Goal: Task Accomplishment & Management: Use online tool/utility

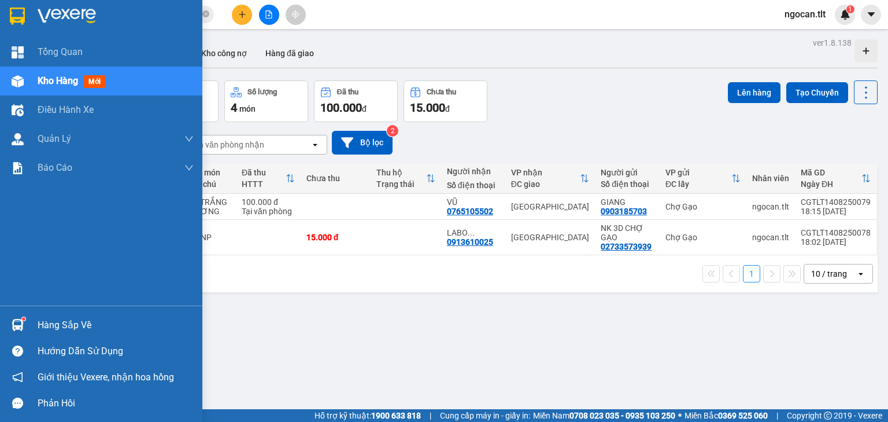
click at [58, 322] on div "Hàng sắp về" at bounding box center [116, 324] width 156 height 17
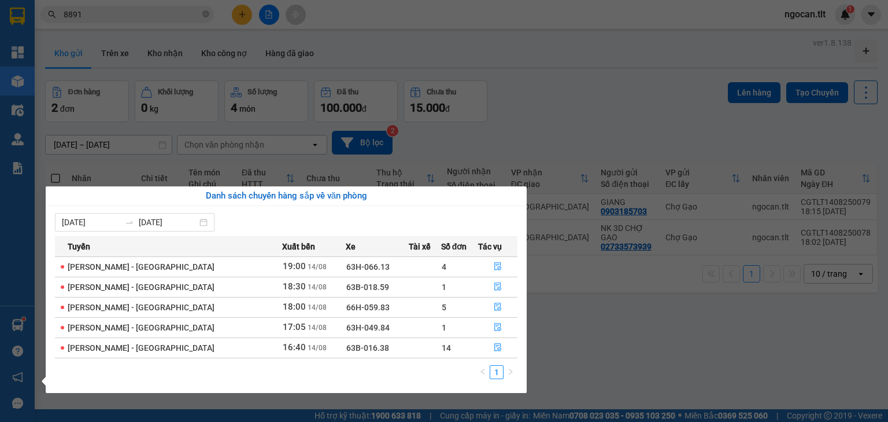
click at [132, 9] on section "Kết quả tìm kiếm ( 2 ) Bộ lọc Gửi 3 ngày gần nhất Mã ĐH Trạng thái Món hàng Thu…" at bounding box center [444, 211] width 888 height 422
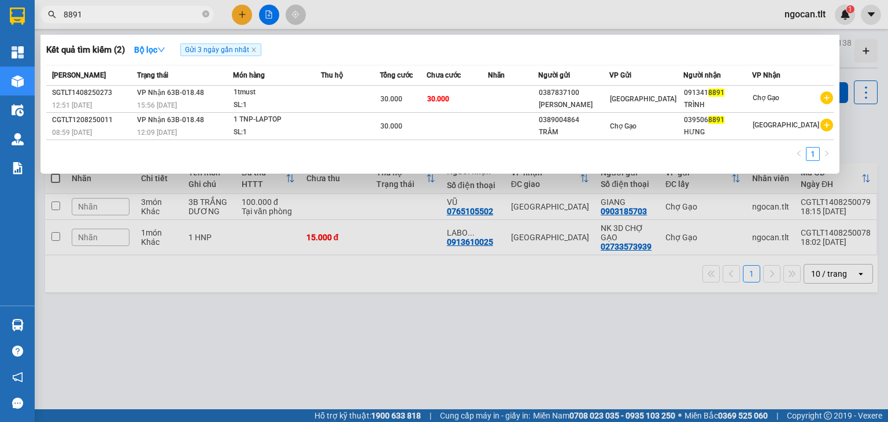
click at [132, 9] on input "8891" at bounding box center [132, 14] width 136 height 13
type input "039961976"
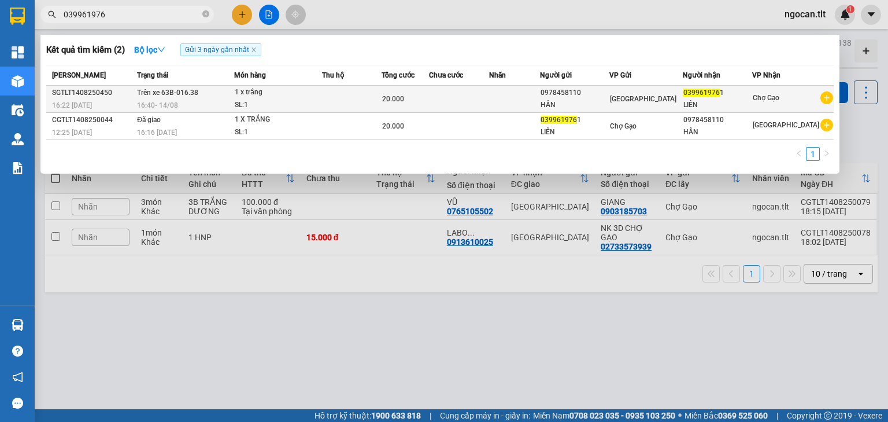
click at [726, 85] on th "Người nhận" at bounding box center [717, 75] width 69 height 20
click at [737, 98] on div "039961976 1" at bounding box center [718, 93] width 68 height 12
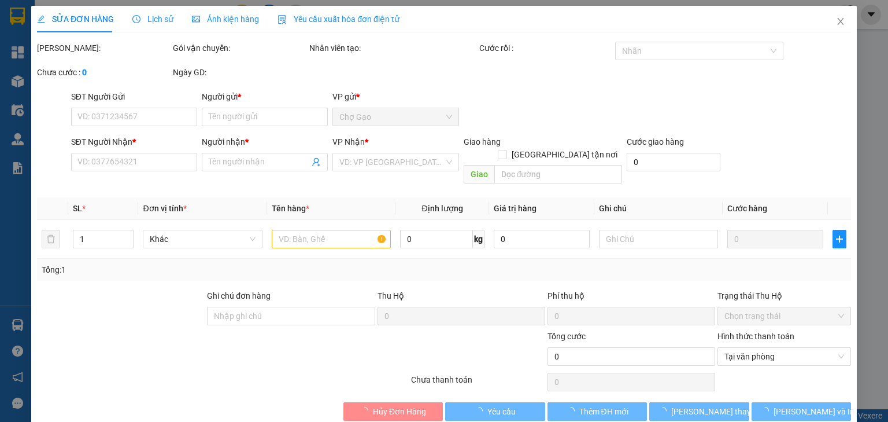
type input "0978458110"
type input "HÂN"
type input "0399619761"
type input "LIÊN"
type input "20.000"
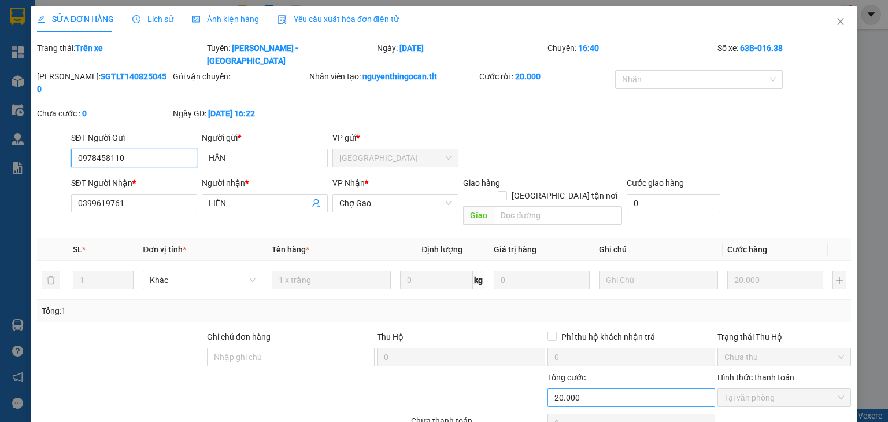
scroll to position [2, 0]
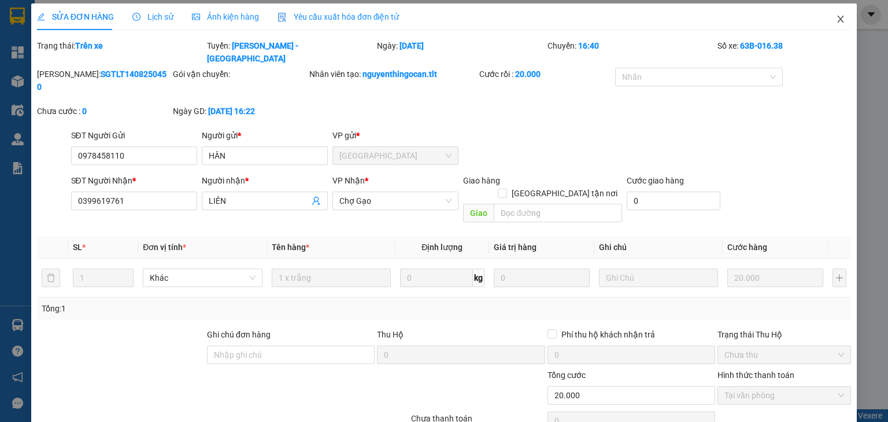
click at [835, 12] on span "Close" at bounding box center [841, 19] width 32 height 32
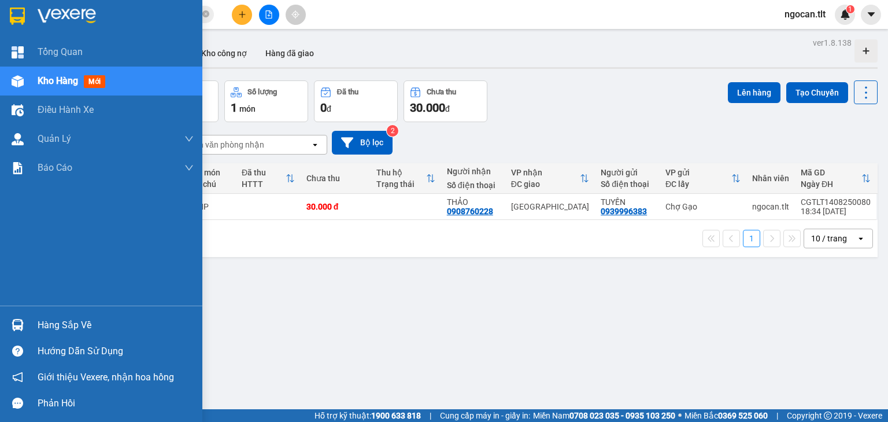
drag, startPoint x: 72, startPoint y: 317, endPoint x: 76, endPoint y: 322, distance: 6.1
click at [73, 317] on div "Hàng sắp về" at bounding box center [116, 324] width 156 height 17
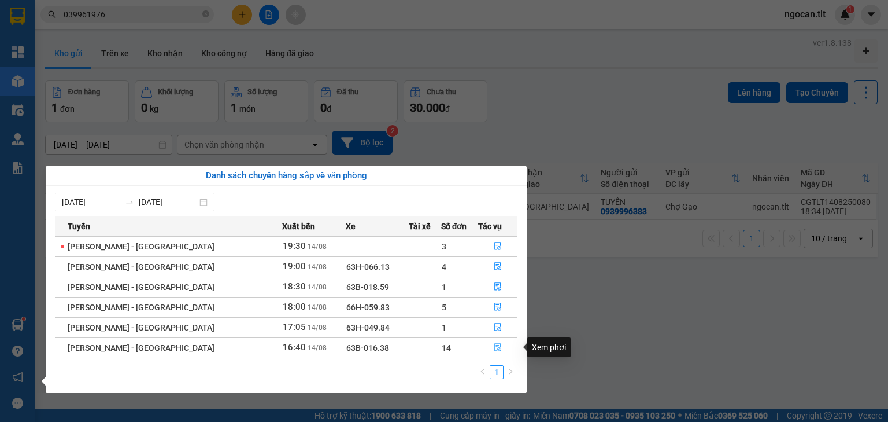
click at [496, 350] on icon "file-done" at bounding box center [497, 347] width 7 height 8
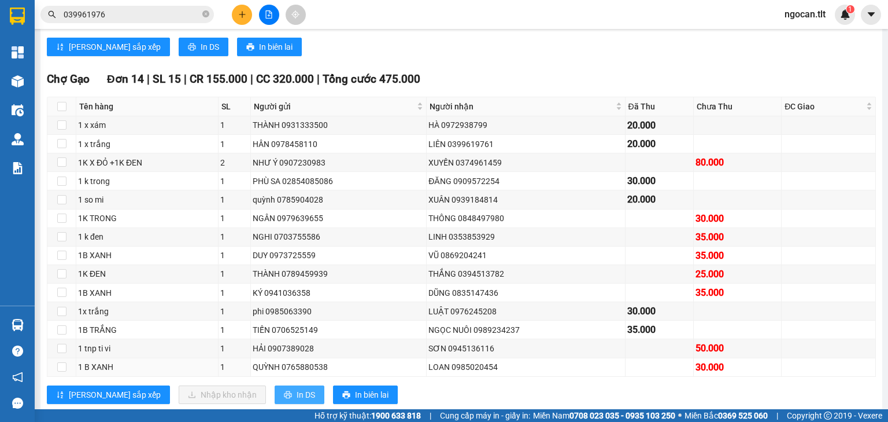
scroll to position [467, 0]
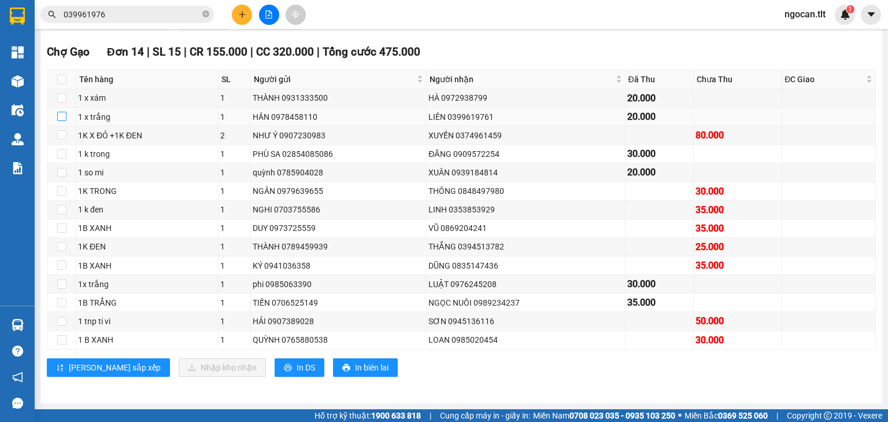
click at [60, 117] on input "checkbox" at bounding box center [61, 116] width 9 height 9
checkbox input "true"
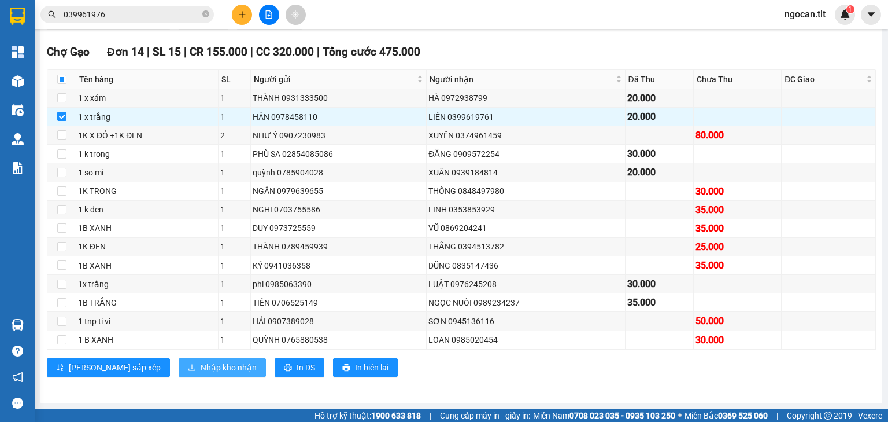
click at [201, 363] on span "Nhập kho nhận" at bounding box center [229, 367] width 56 height 13
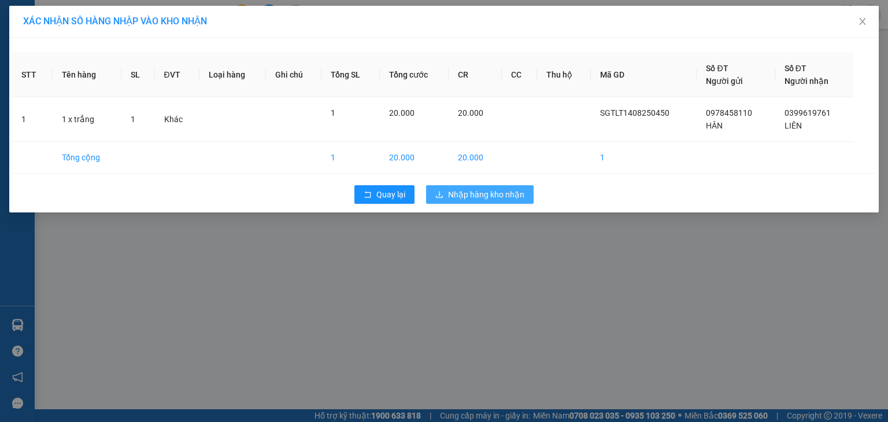
click at [499, 192] on span "Nhập hàng kho nhận" at bounding box center [486, 194] width 76 height 13
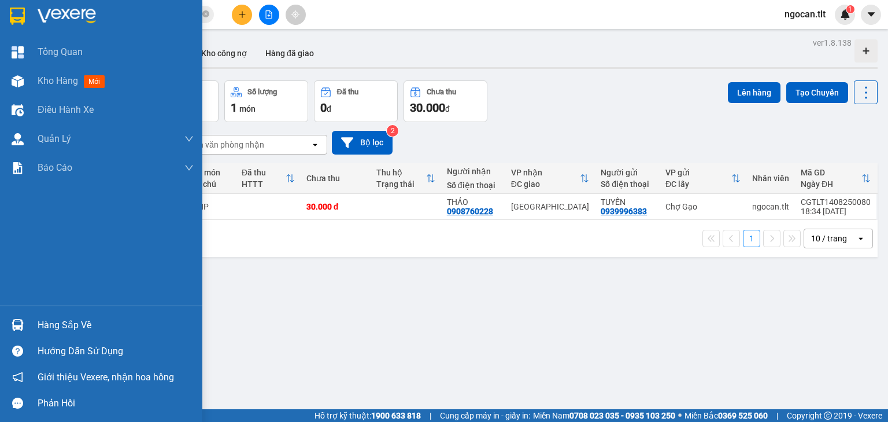
click at [69, 323] on div "Hàng sắp về" at bounding box center [116, 324] width 156 height 17
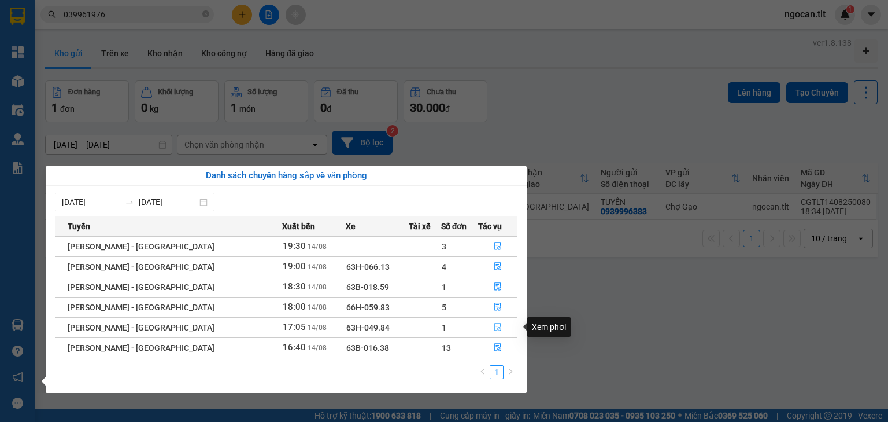
click at [494, 326] on icon "file-done" at bounding box center [498, 327] width 8 height 8
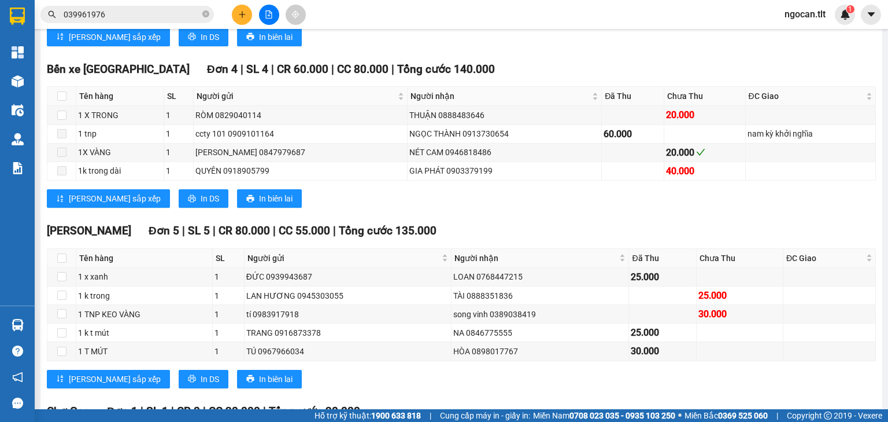
scroll to position [407, 0]
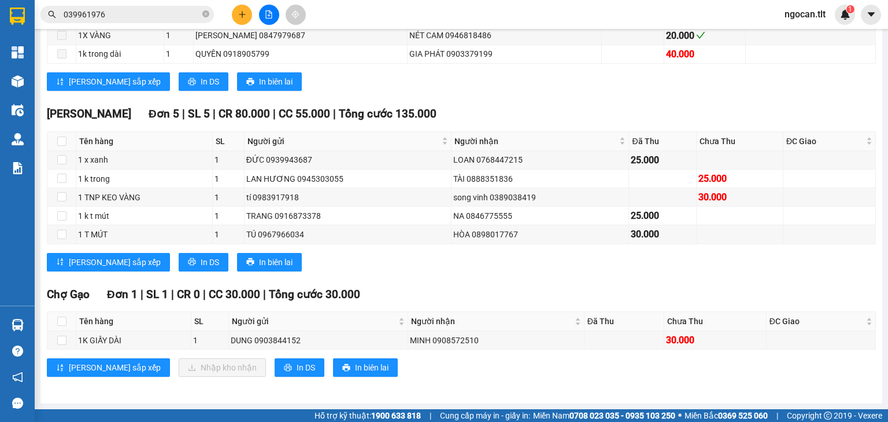
click at [144, 9] on input "039961976" at bounding box center [132, 14] width 136 height 13
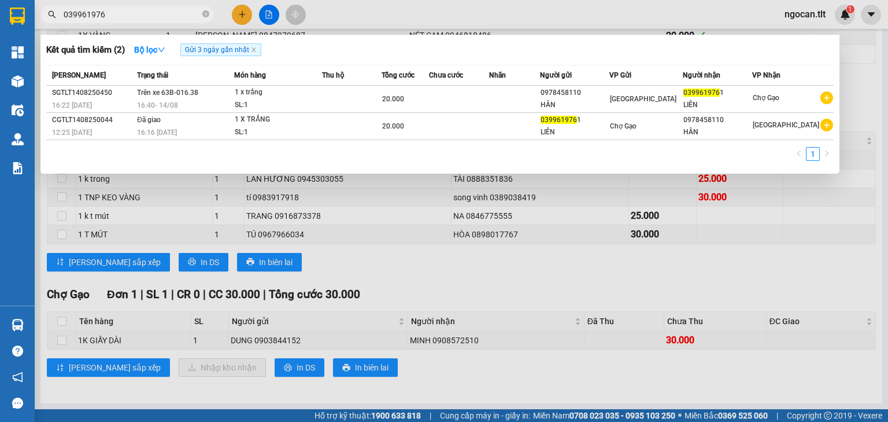
click at [144, 7] on span "039961976" at bounding box center [126, 14] width 173 height 17
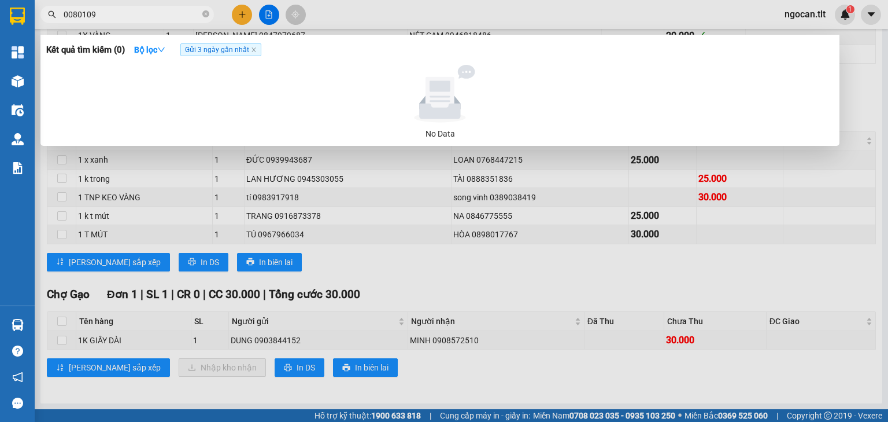
type input "0080109"
click at [241, 7] on div at bounding box center [444, 211] width 888 height 422
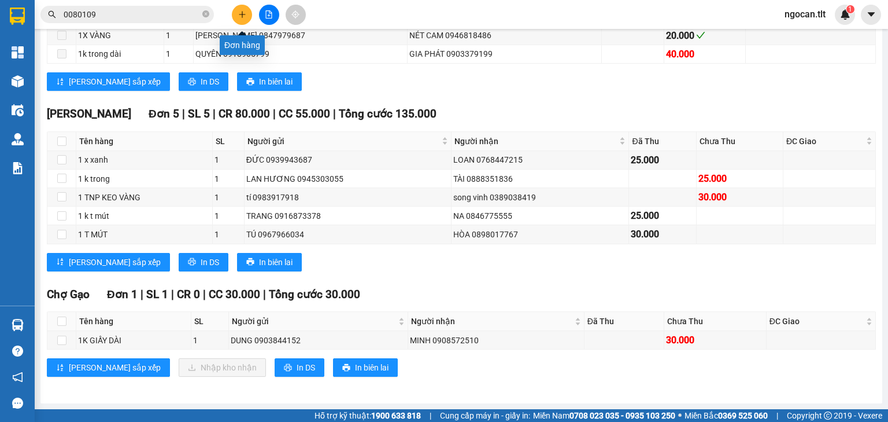
click at [239, 7] on button at bounding box center [242, 15] width 20 height 20
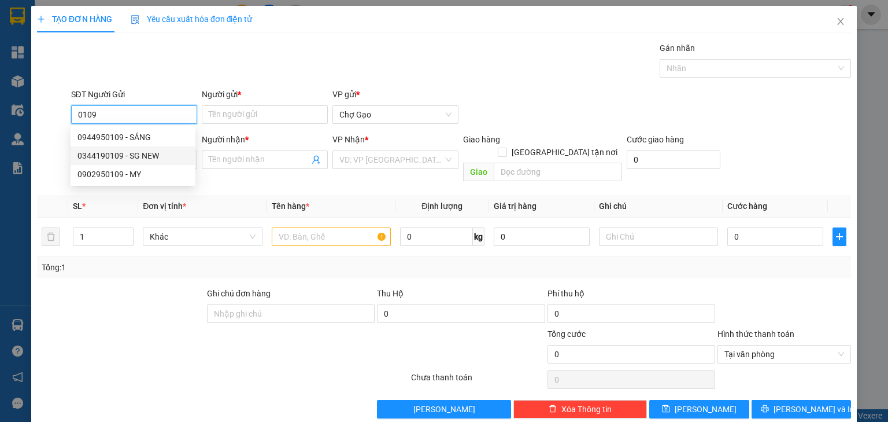
click at [167, 157] on div "0344190109 - SG NEW" at bounding box center [132, 155] width 111 height 13
type input "0344190109"
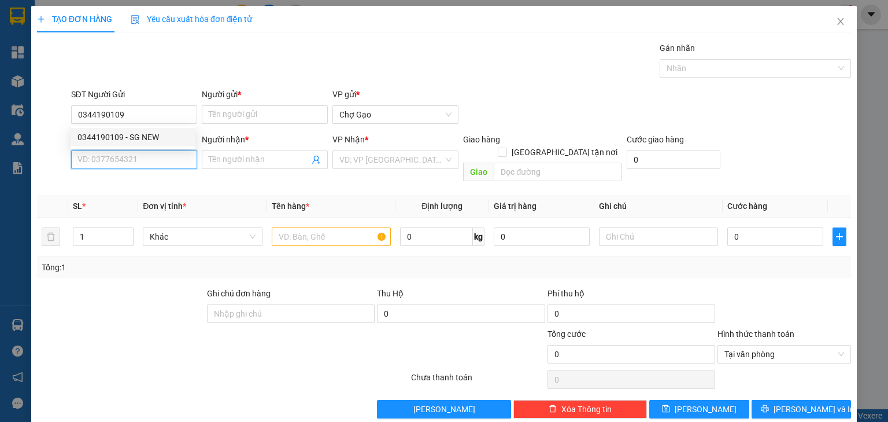
click at [148, 166] on input "SĐT Người Nhận *" at bounding box center [134, 159] width 126 height 19
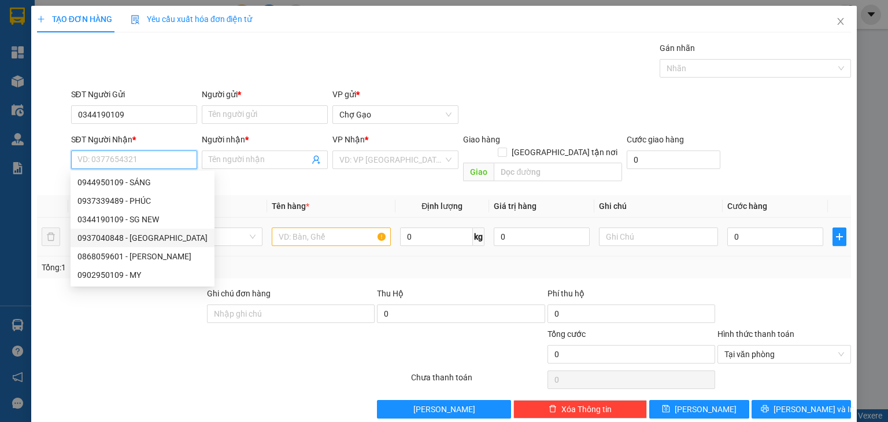
drag, startPoint x: 155, startPoint y: 241, endPoint x: 176, endPoint y: 238, distance: 21.6
click at [156, 241] on div "0937040848 - [GEOGRAPHIC_DATA]" at bounding box center [142, 237] width 130 height 13
type input "0937040848"
type input "[GEOGRAPHIC_DATA]"
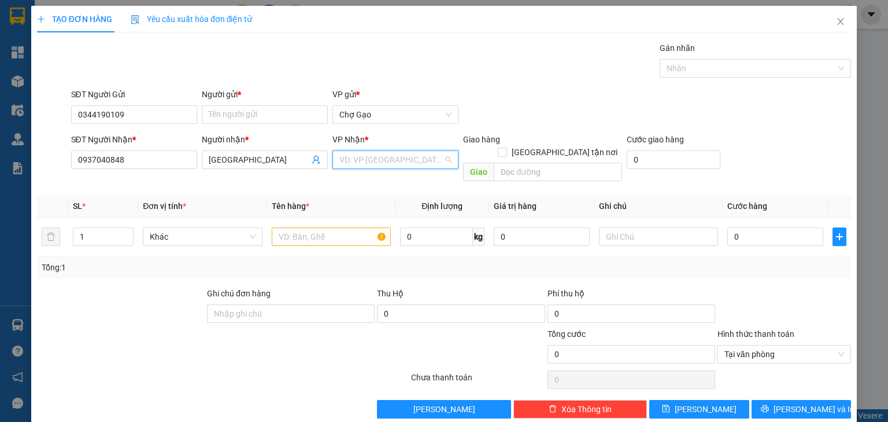
click at [389, 155] on input "search" at bounding box center [391, 159] width 104 height 17
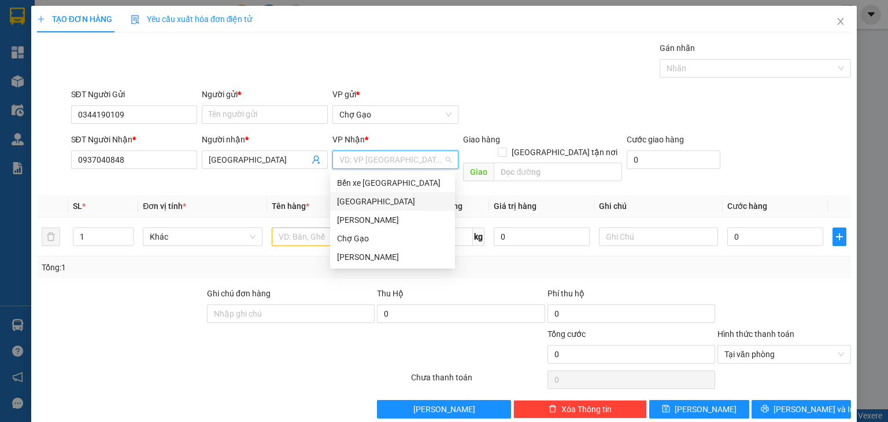
click at [375, 204] on div "[GEOGRAPHIC_DATA]" at bounding box center [392, 201] width 111 height 13
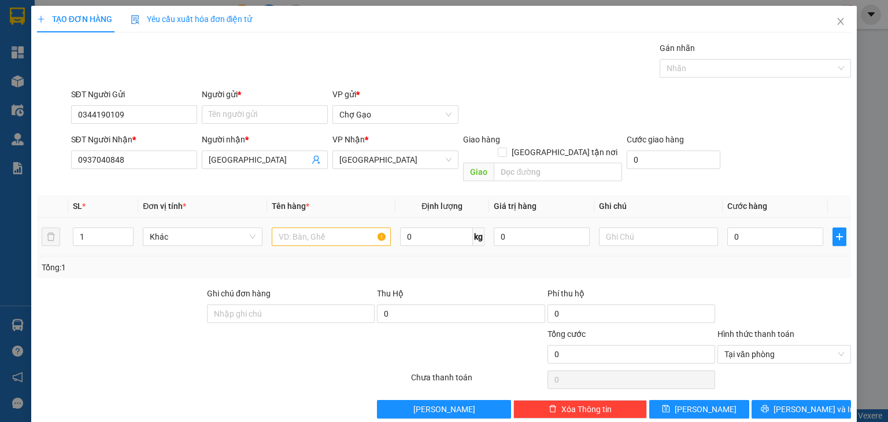
drag, startPoint x: 294, startPoint y: 234, endPoint x: 308, endPoint y: 219, distance: 20.1
click at [295, 233] on div at bounding box center [331, 236] width 119 height 23
click at [312, 227] on input "text" at bounding box center [331, 236] width 119 height 19
type input "1 X TRẮNG"
click at [737, 227] on input "0" at bounding box center [775, 236] width 96 height 19
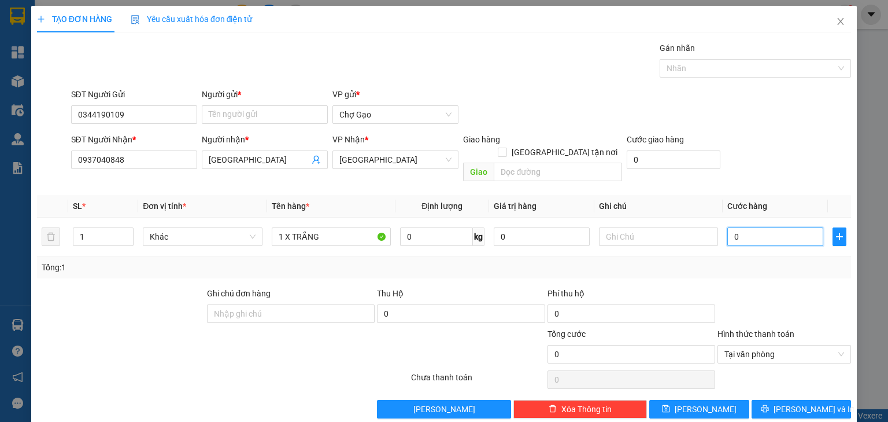
type input "1"
type input "15"
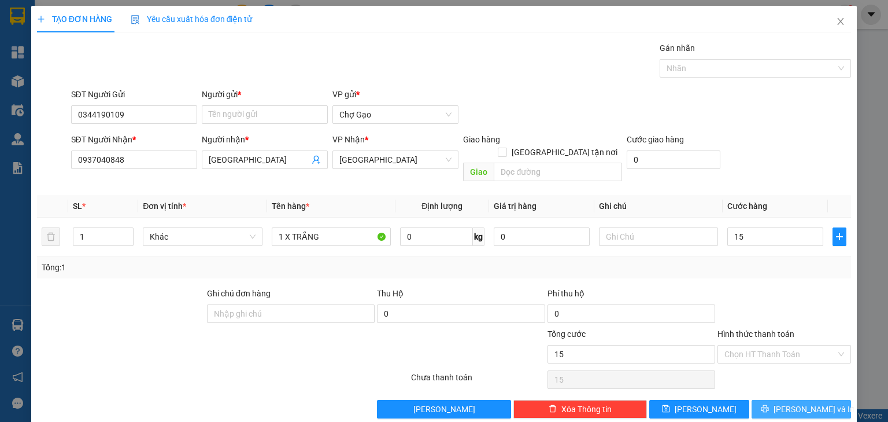
type input "15.000"
click at [806, 402] on span "[PERSON_NAME] và In" at bounding box center [814, 408] width 81 height 13
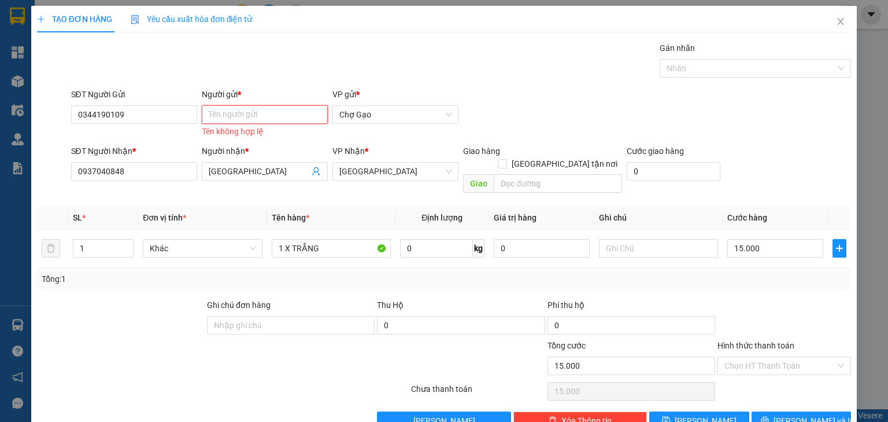
click at [246, 109] on input "Người gửi *" at bounding box center [265, 114] width 126 height 19
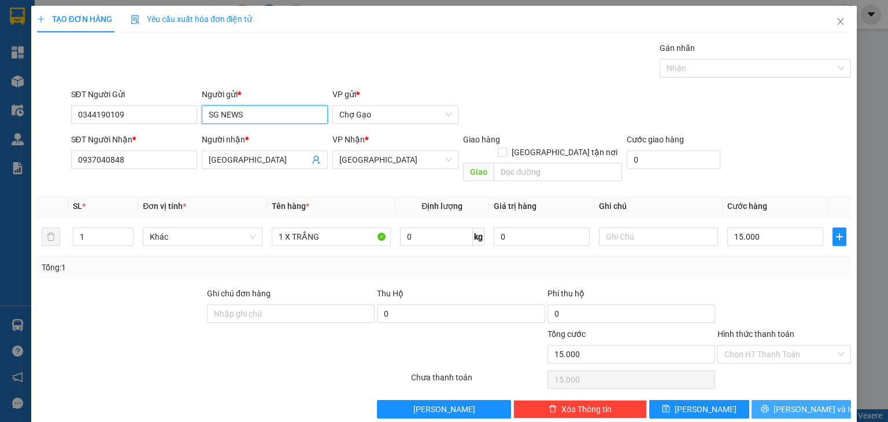
type input "SG NEWS"
click at [810, 402] on span "[PERSON_NAME] và In" at bounding box center [814, 408] width 81 height 13
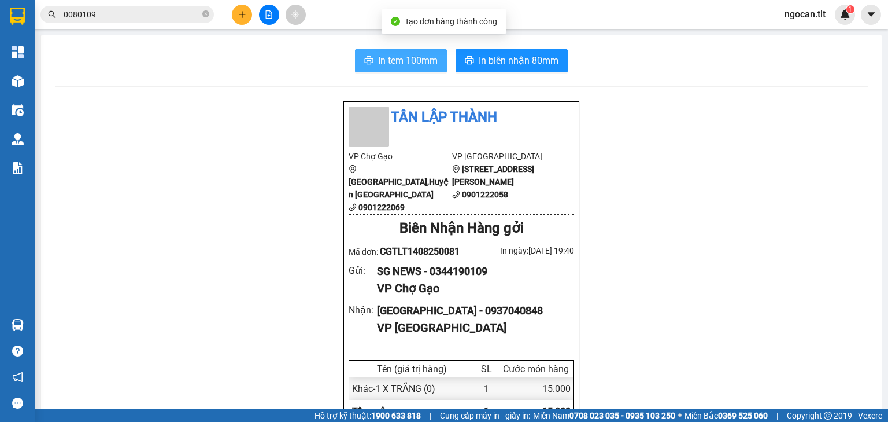
drag, startPoint x: 416, startPoint y: 51, endPoint x: 459, endPoint y: 132, distance: 91.6
click at [416, 55] on button "In tem 100mm" at bounding box center [401, 60] width 92 height 23
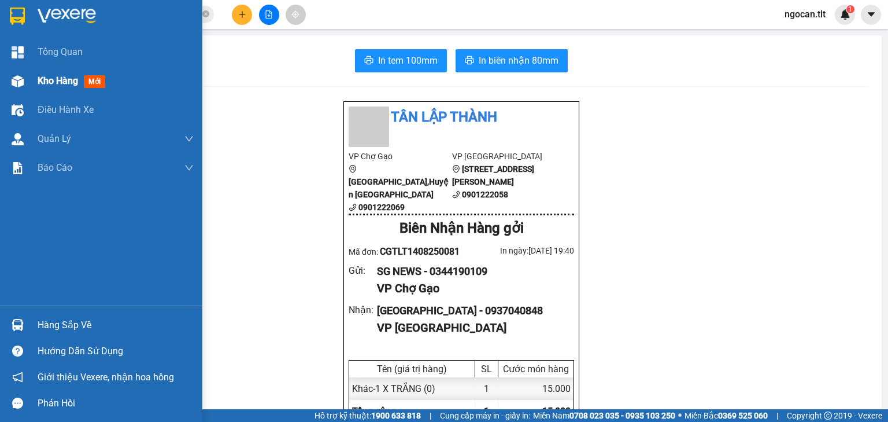
drag, startPoint x: 71, startPoint y: 76, endPoint x: 888, endPoint y: 414, distance: 884.4
click at [71, 76] on span "Kho hàng" at bounding box center [58, 80] width 40 height 11
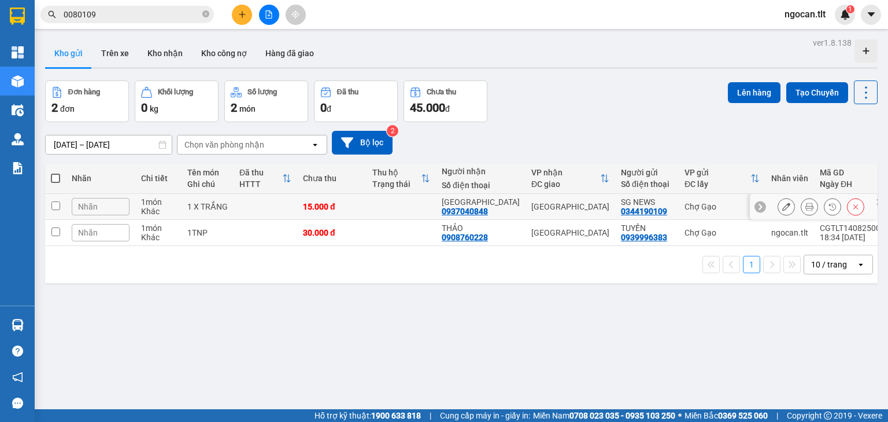
drag, startPoint x: 391, startPoint y: 213, endPoint x: 394, endPoint y: 234, distance: 21.1
click at [392, 213] on td at bounding box center [401, 207] width 69 height 26
checkbox input "true"
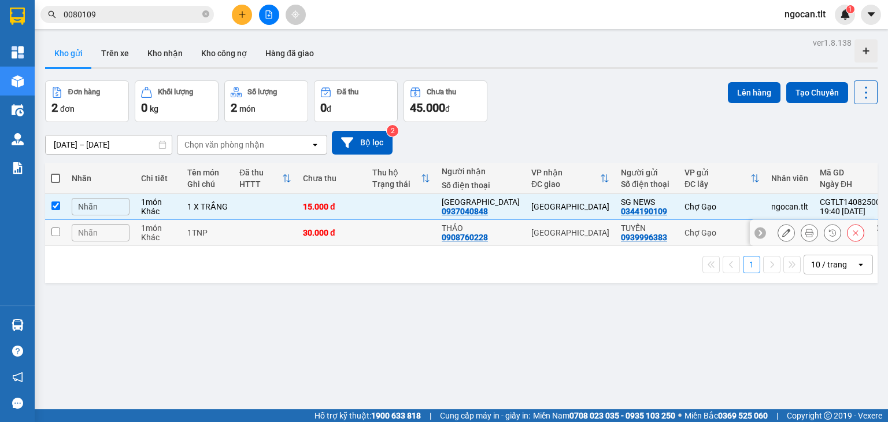
drag, startPoint x: 396, startPoint y: 234, endPoint x: 407, endPoint y: 232, distance: 11.8
click at [398, 234] on td at bounding box center [401, 233] width 69 height 26
checkbox input "true"
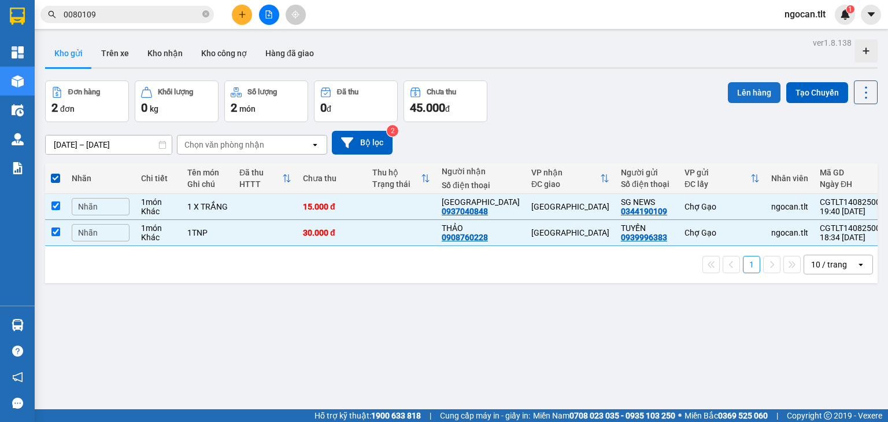
click at [757, 86] on button "Lên hàng" at bounding box center [754, 92] width 53 height 21
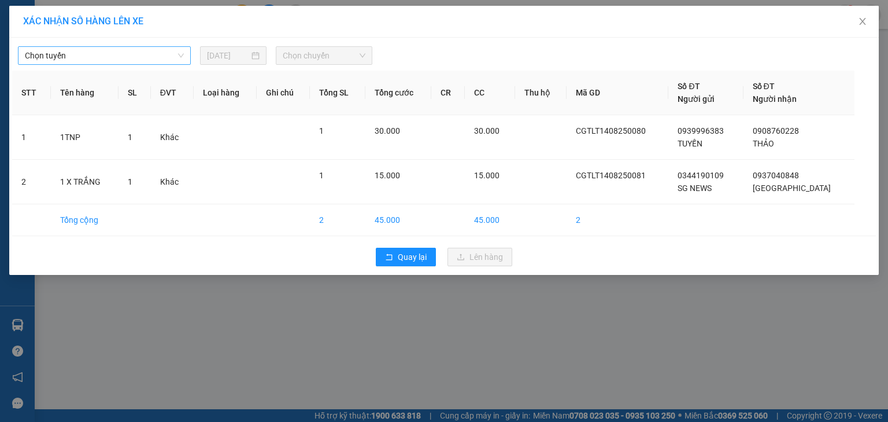
click at [66, 57] on span "Chọn tuyến" at bounding box center [104, 55] width 159 height 17
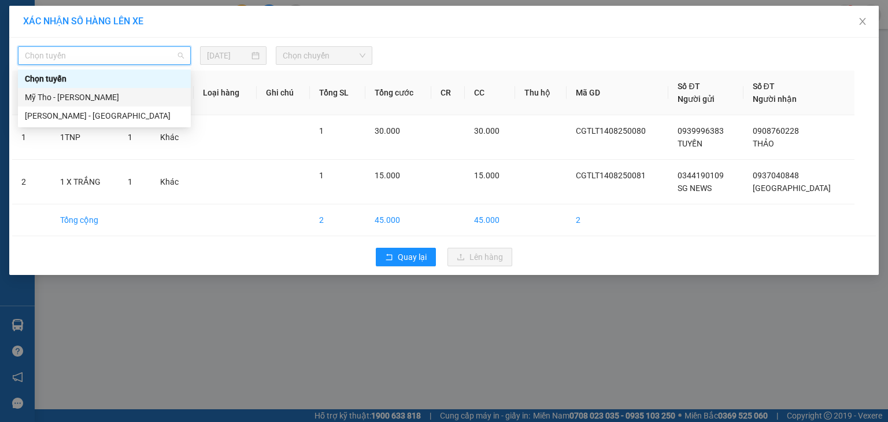
drag, startPoint x: 95, startPoint y: 95, endPoint x: 142, endPoint y: 99, distance: 47.1
click at [97, 97] on div "Mỹ Tho - [PERSON_NAME]" at bounding box center [104, 97] width 159 height 13
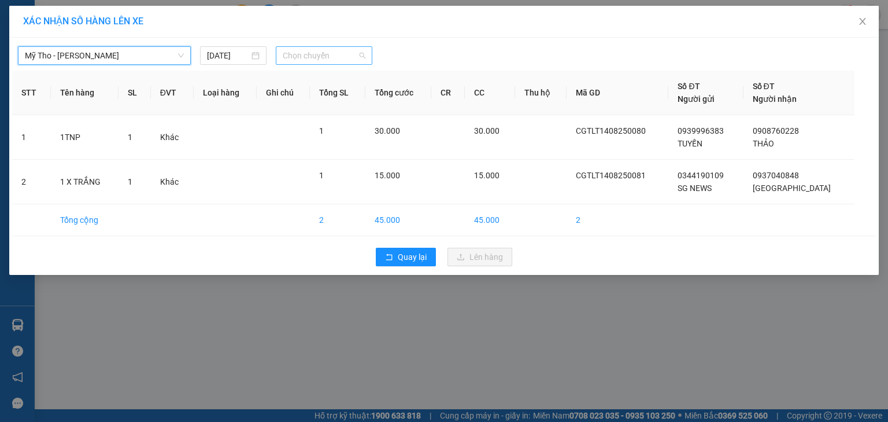
click at [319, 62] on span "Chọn chuyến" at bounding box center [324, 55] width 83 height 17
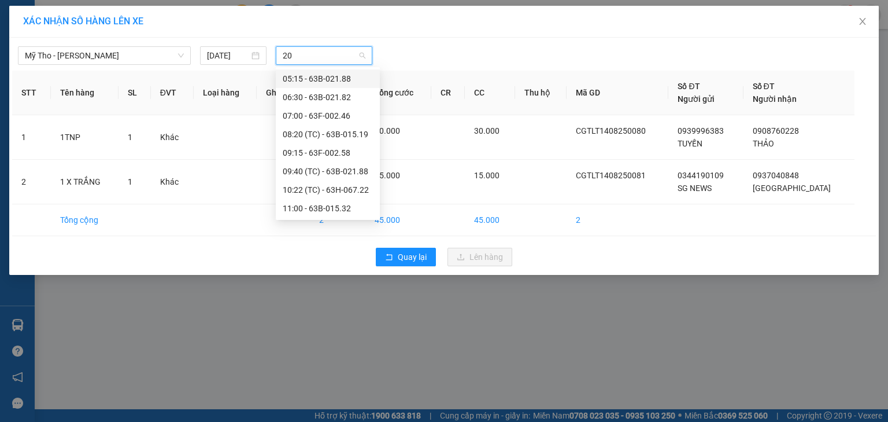
type input "200"
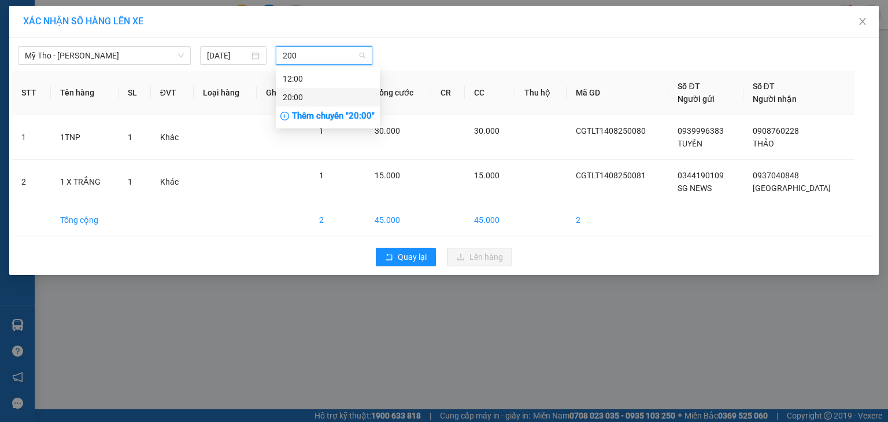
click at [326, 96] on div "20:00" at bounding box center [328, 97] width 90 height 13
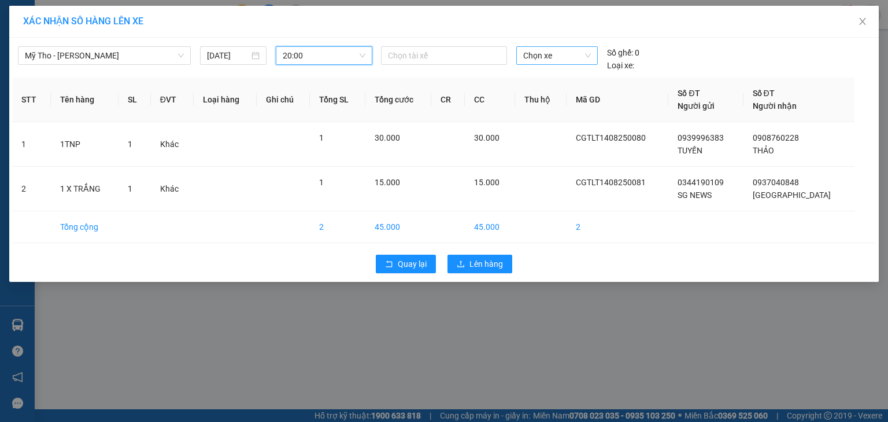
click at [561, 54] on span "Chọn xe" at bounding box center [556, 55] width 67 height 17
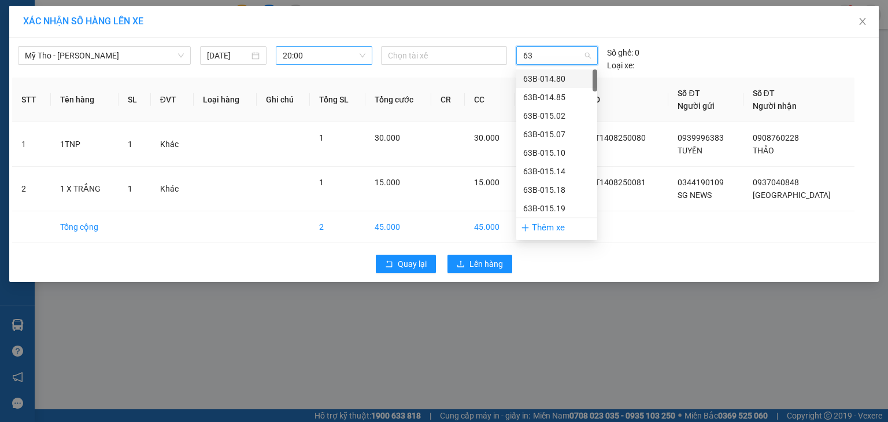
type input "637"
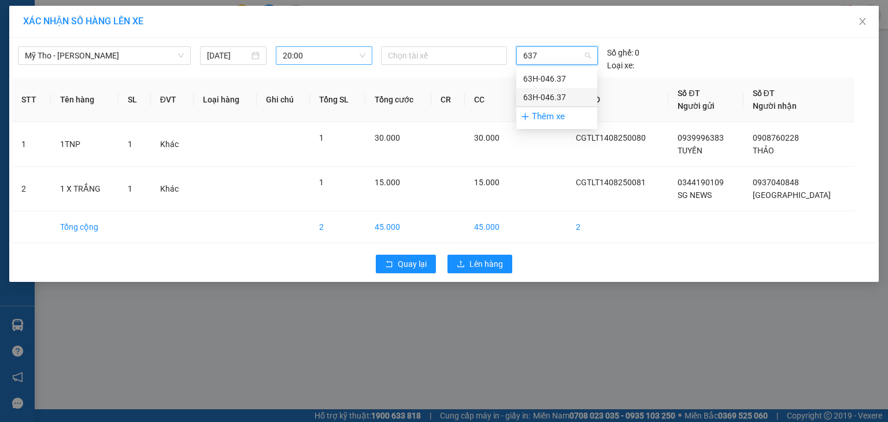
click at [569, 95] on div "63H-046.37" at bounding box center [556, 97] width 67 height 13
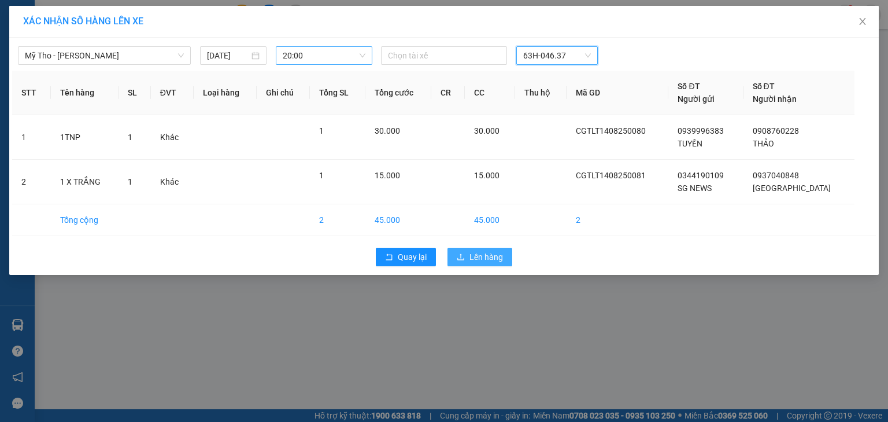
drag, startPoint x: 494, startPoint y: 250, endPoint x: 509, endPoint y: 289, distance: 41.8
click at [494, 250] on span "Lên hàng" at bounding box center [487, 256] width 34 height 13
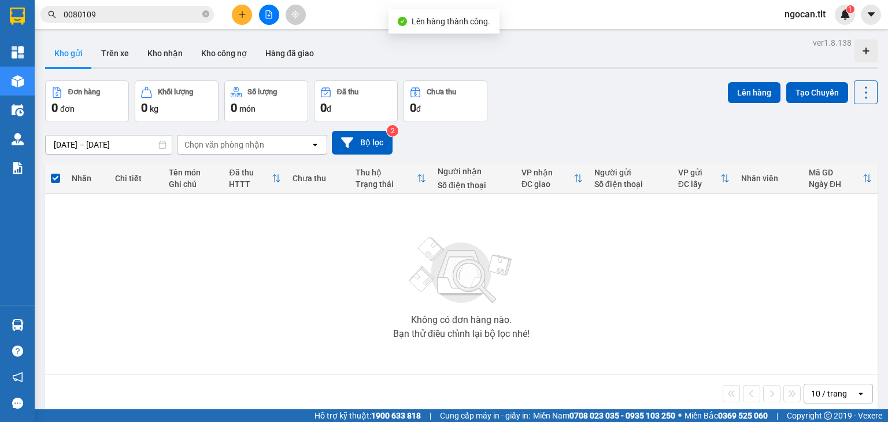
click at [261, 14] on button at bounding box center [269, 15] width 20 height 20
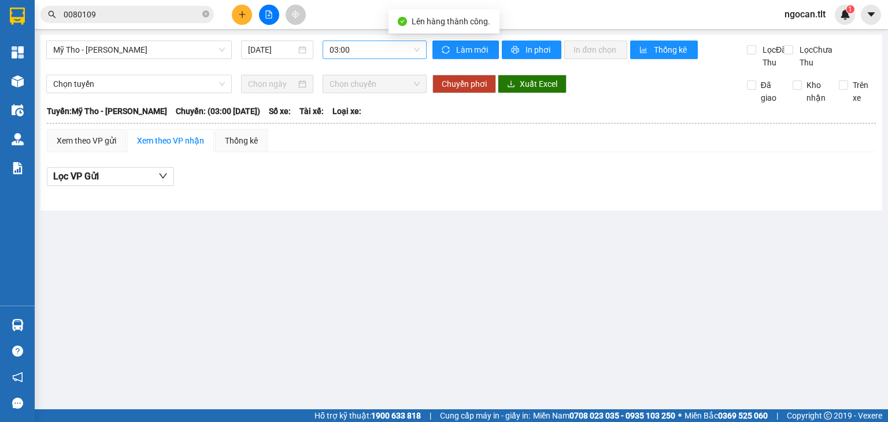
click at [384, 54] on span "03:00" at bounding box center [375, 49] width 91 height 17
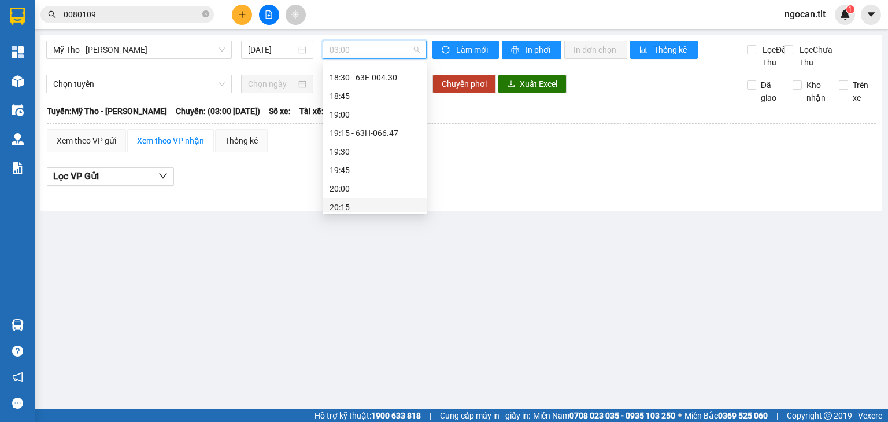
scroll to position [1536, 0]
click at [347, 187] on div "20:00" at bounding box center [375, 184] width 90 height 13
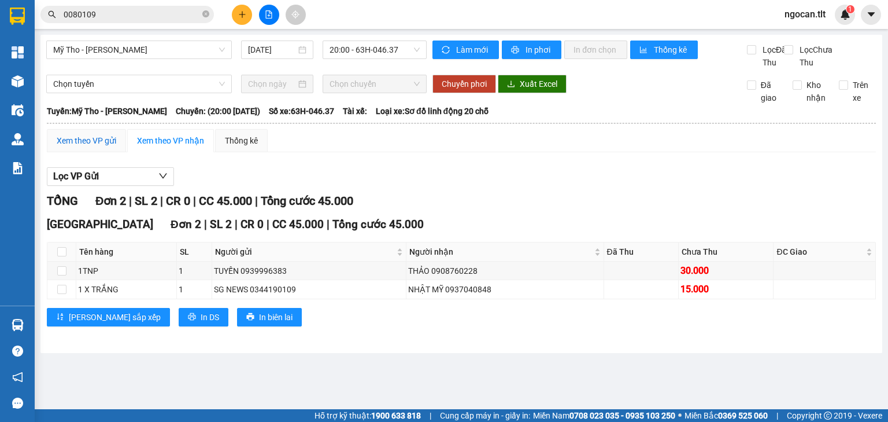
drag, startPoint x: 90, startPoint y: 152, endPoint x: 136, endPoint y: 176, distance: 52.3
click at [90, 147] on div "Xem theo VP gửi" at bounding box center [87, 140] width 60 height 13
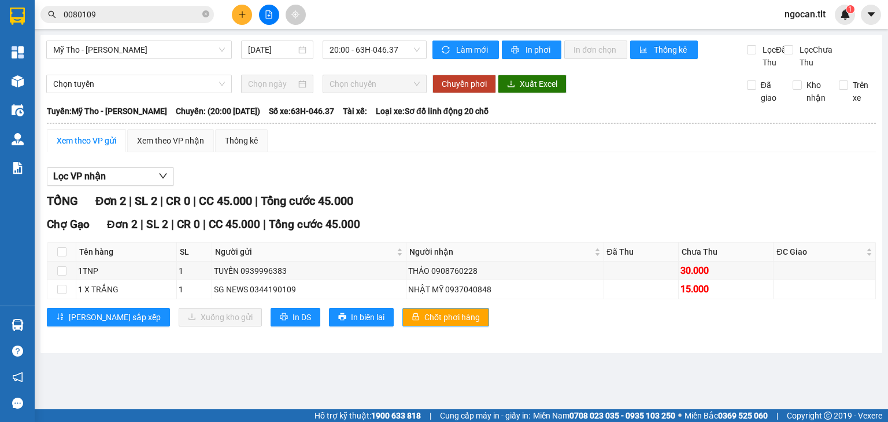
click at [424, 323] on span "Chốt phơi hàng" at bounding box center [452, 317] width 56 height 13
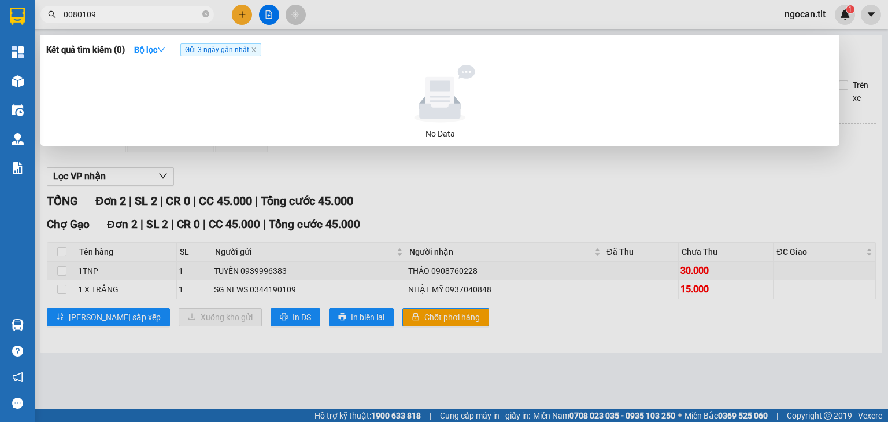
click at [120, 17] on input "0080109" at bounding box center [132, 14] width 136 height 13
click at [120, 16] on input "0080109" at bounding box center [132, 14] width 136 height 13
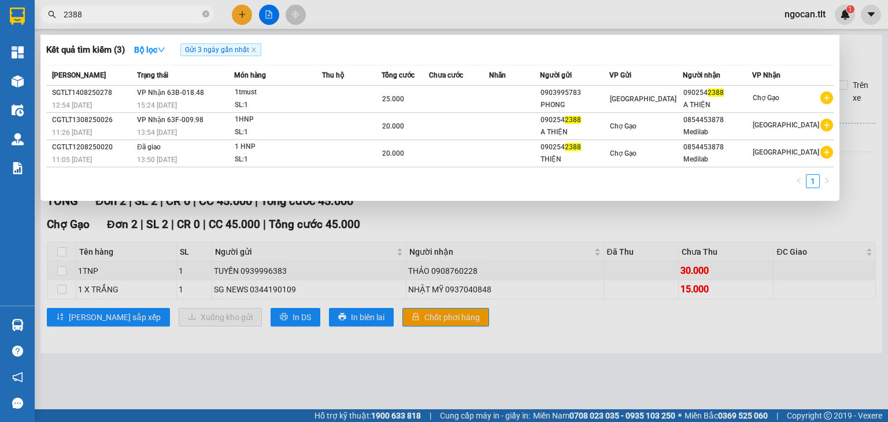
type input "2388"
